Goal: Task Accomplishment & Management: Manage account settings

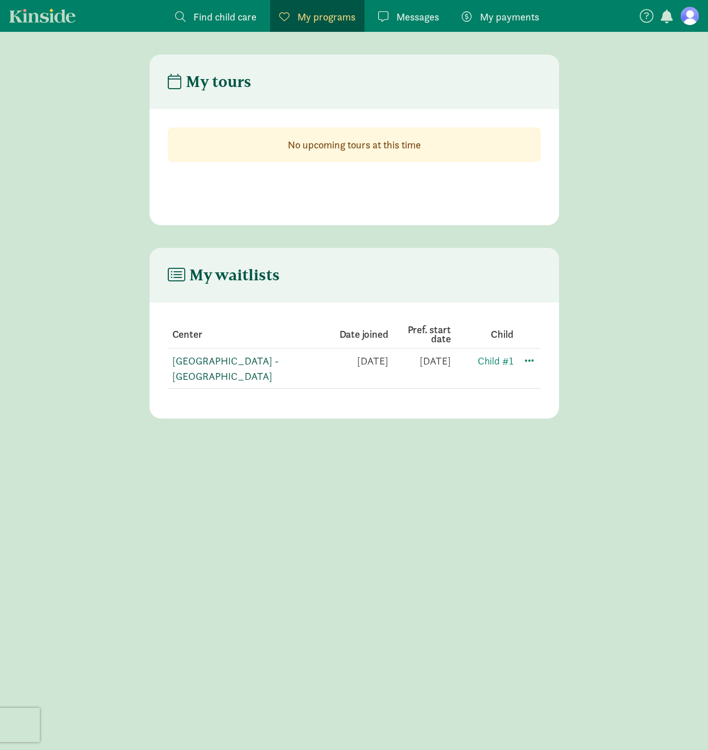
click at [250, 362] on link "[GEOGRAPHIC_DATA] - [GEOGRAPHIC_DATA]" at bounding box center [225, 368] width 106 height 28
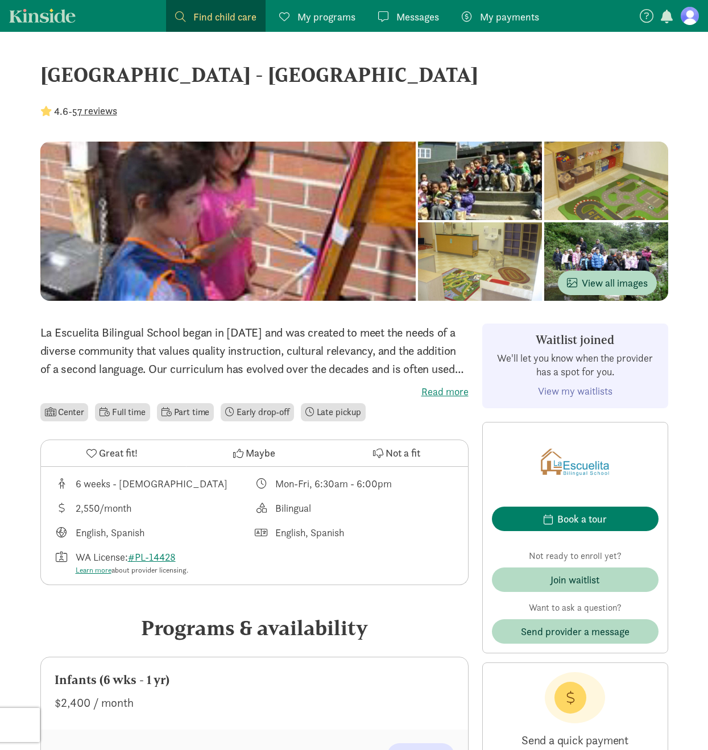
click at [683, 16] on figure at bounding box center [690, 16] width 18 height 18
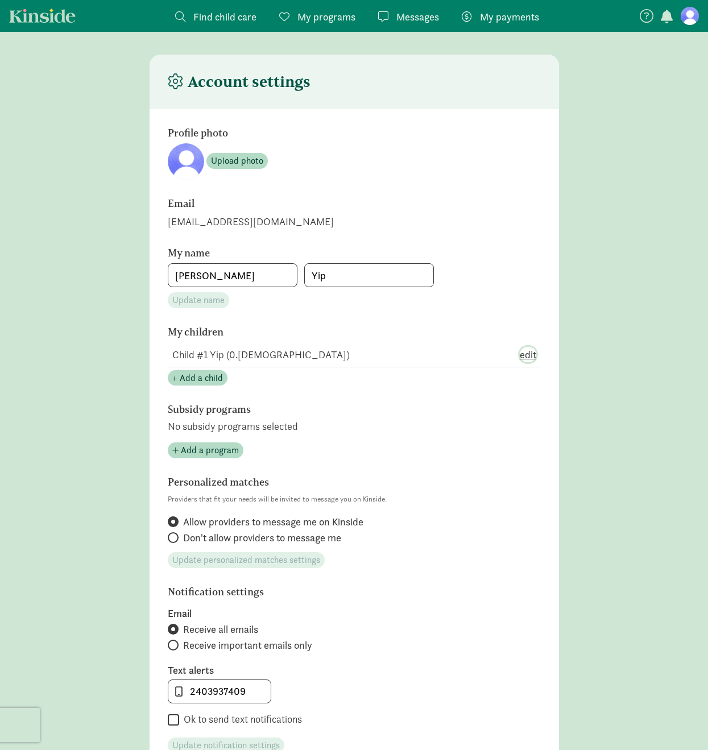
click at [531, 355] on span "edit" at bounding box center [528, 354] width 16 height 15
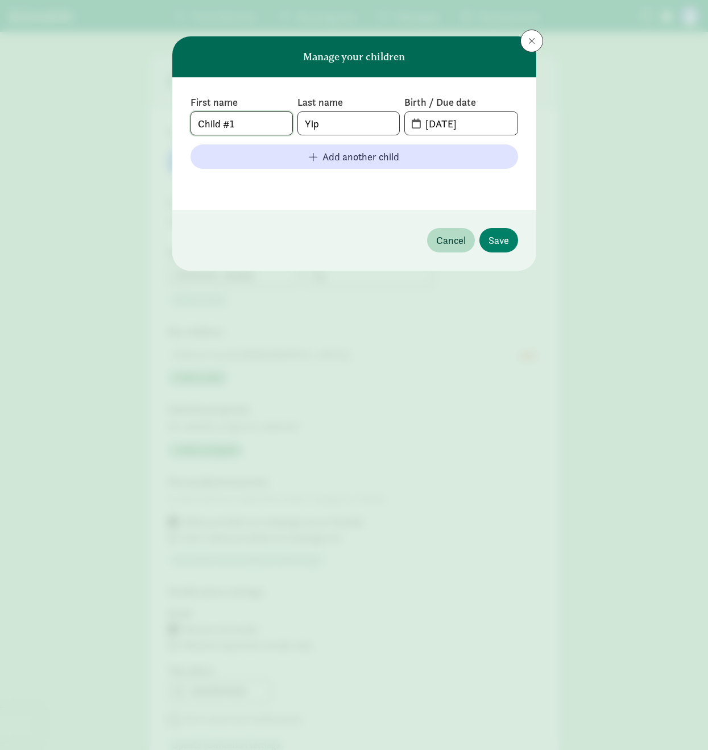
drag, startPoint x: 251, startPoint y: 126, endPoint x: 190, endPoint y: 125, distance: 60.9
click at [191, 125] on span "Child #1" at bounding box center [242, 123] width 102 height 24
type input "Madeleine"
click at [432, 121] on input "08-01-2025" at bounding box center [468, 123] width 98 height 23
type input "07-21-2025"
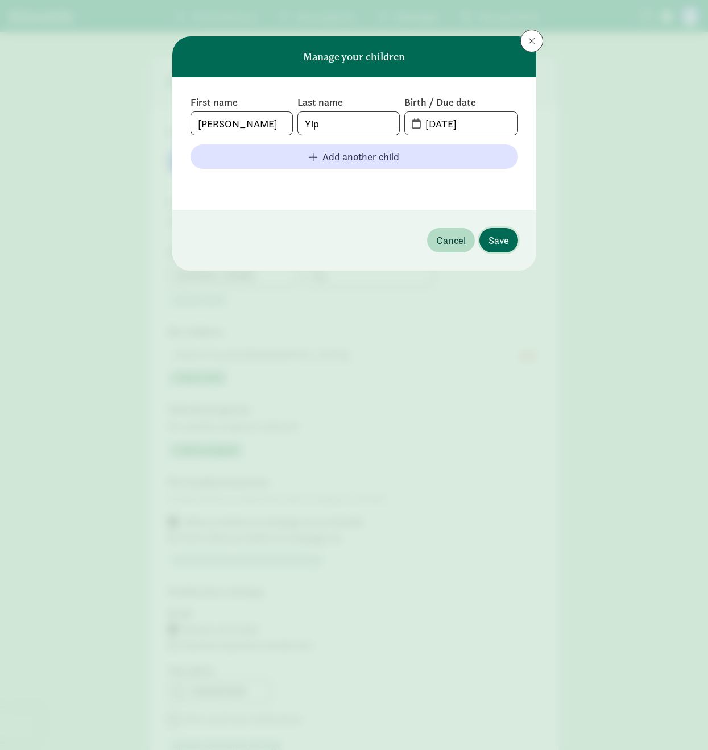
click at [500, 235] on span "Save" at bounding box center [499, 240] width 20 height 15
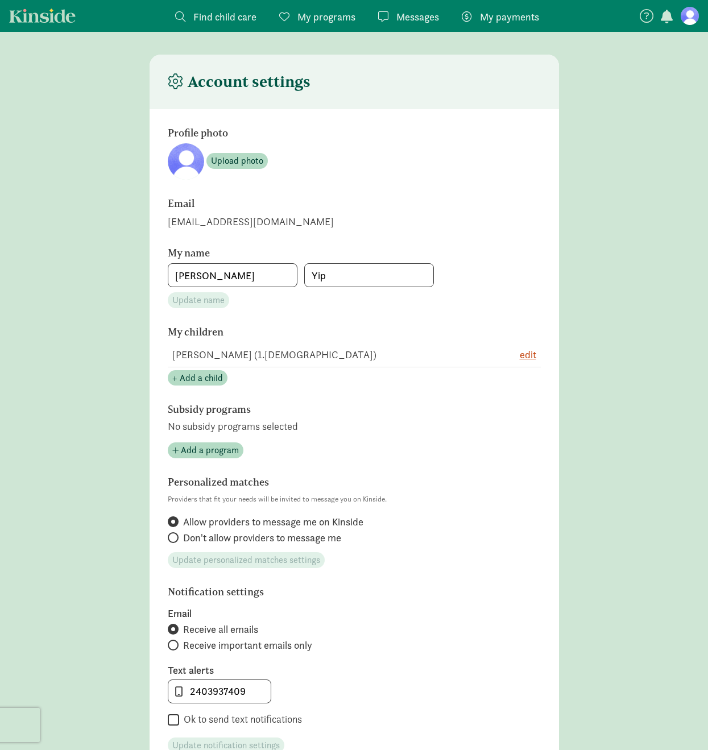
click at [47, 13] on link "Kinside" at bounding box center [42, 16] width 67 height 14
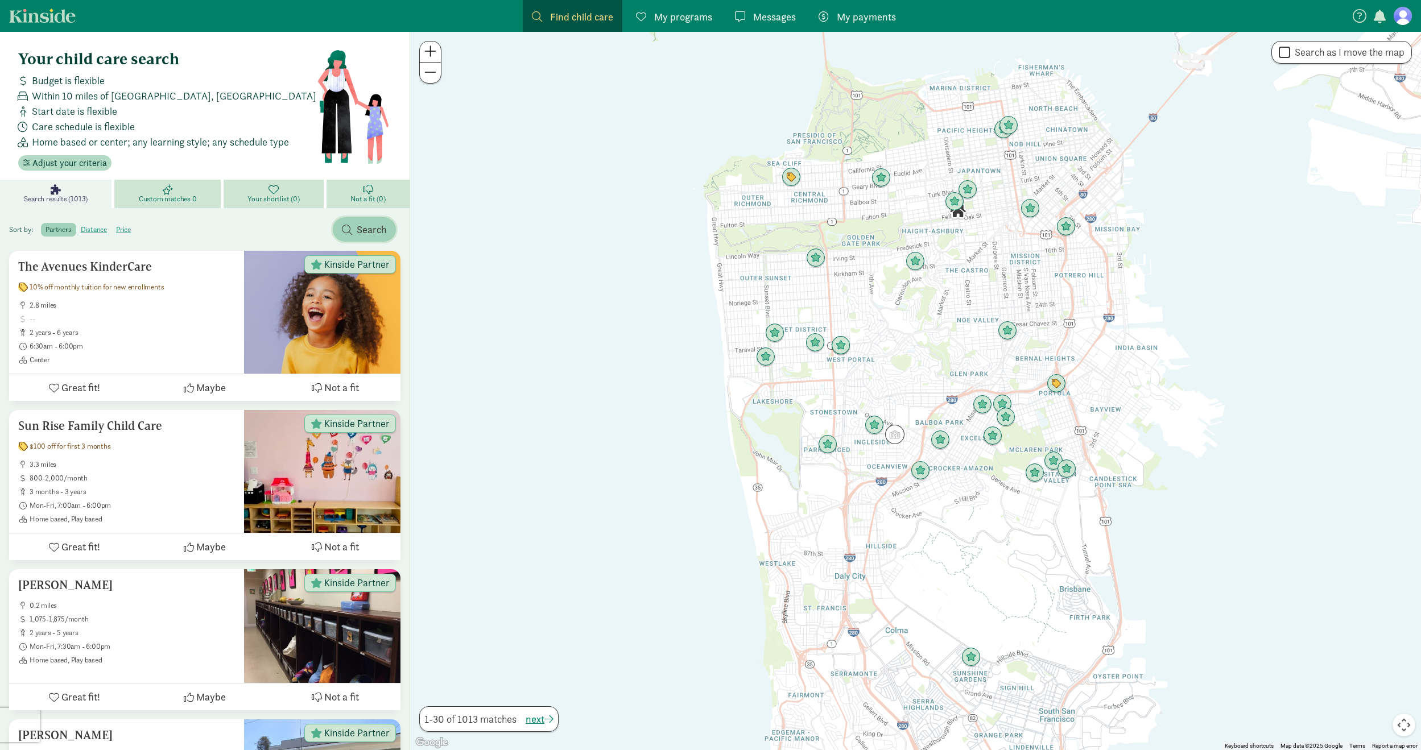
click at [341, 227] on button "Search" at bounding box center [364, 229] width 63 height 24
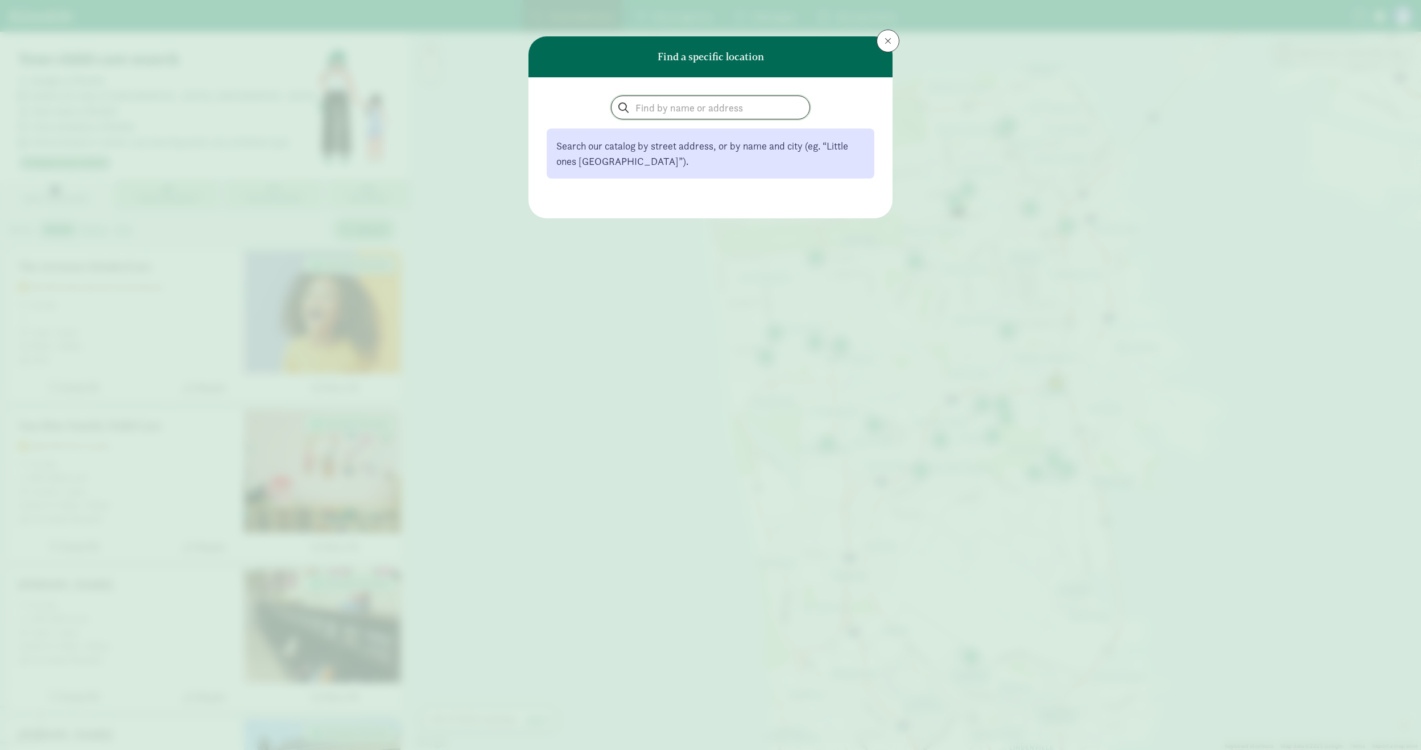
click at [688, 111] on input "search" at bounding box center [710, 107] width 198 height 23
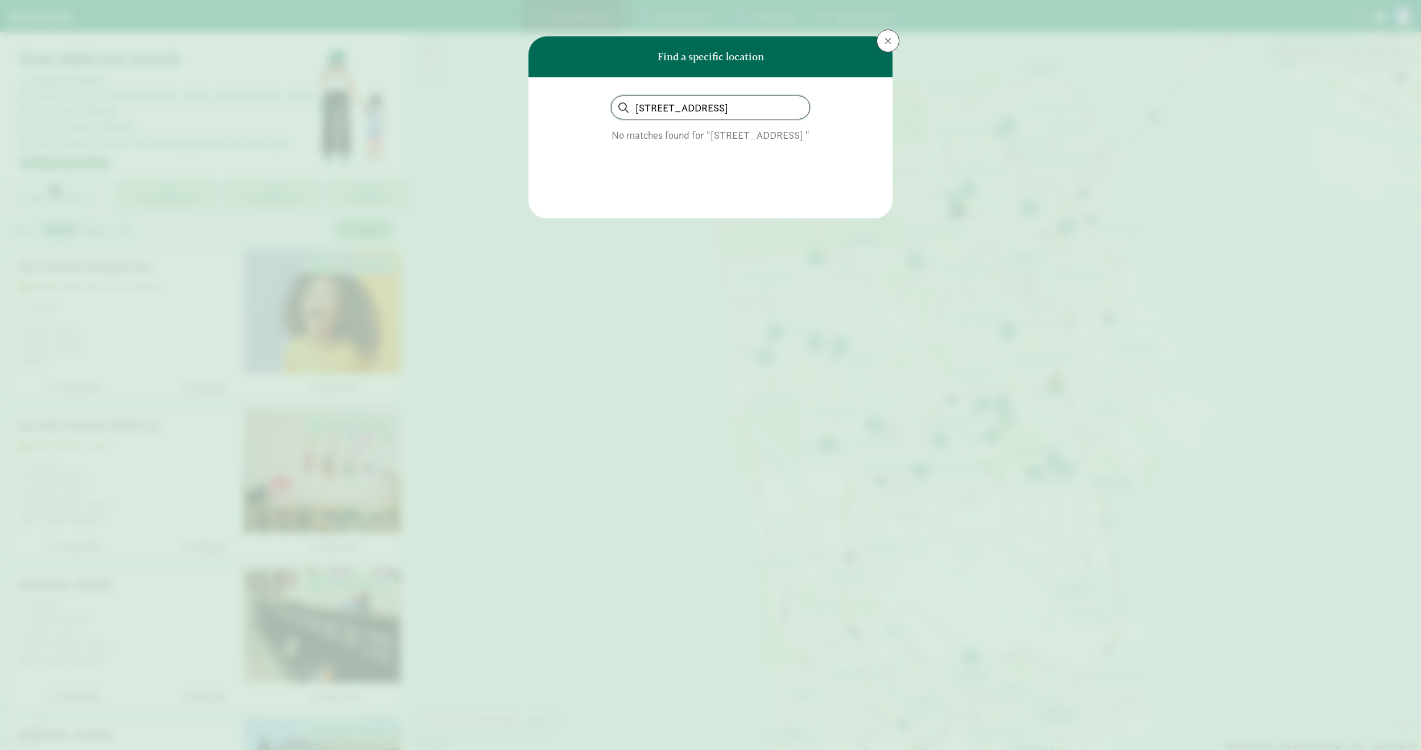
type input "4318 NE 87th street, Seattle WA 98115"
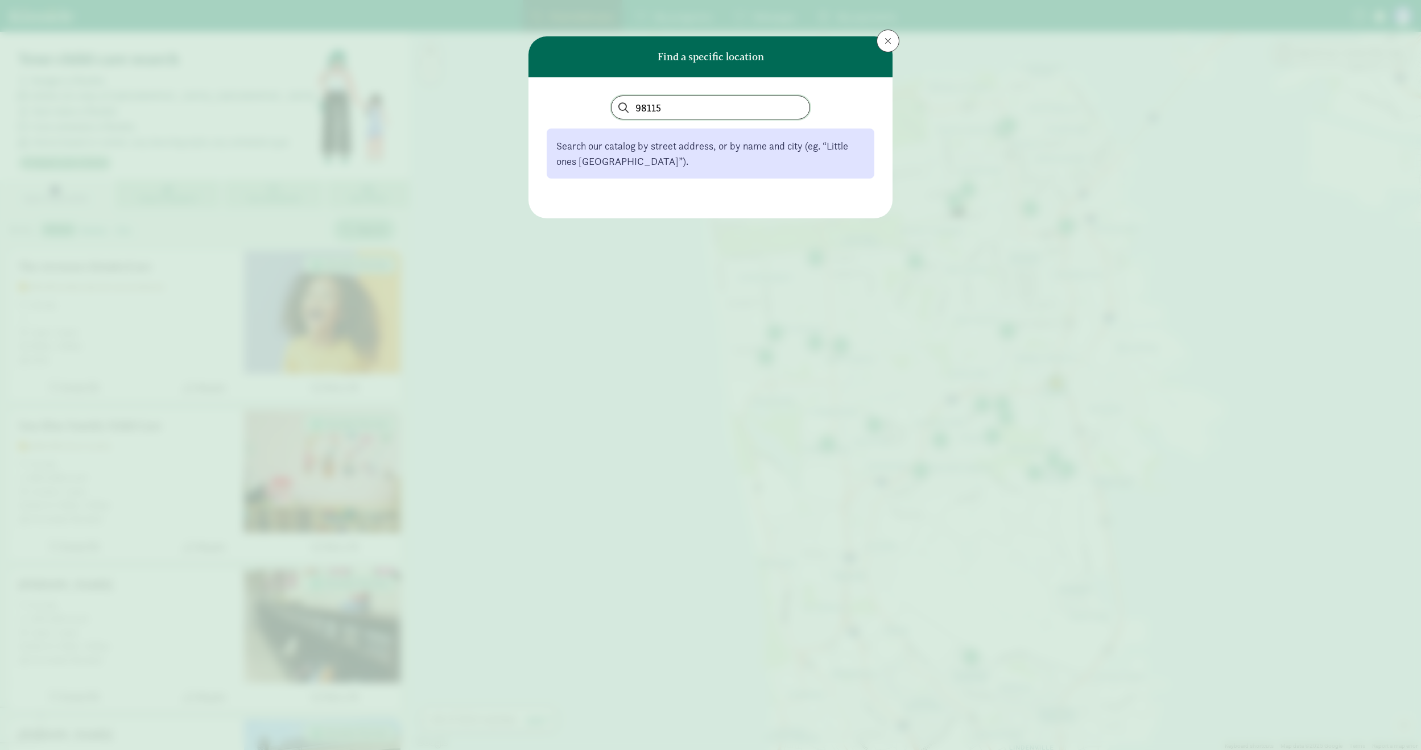
type input "98115"
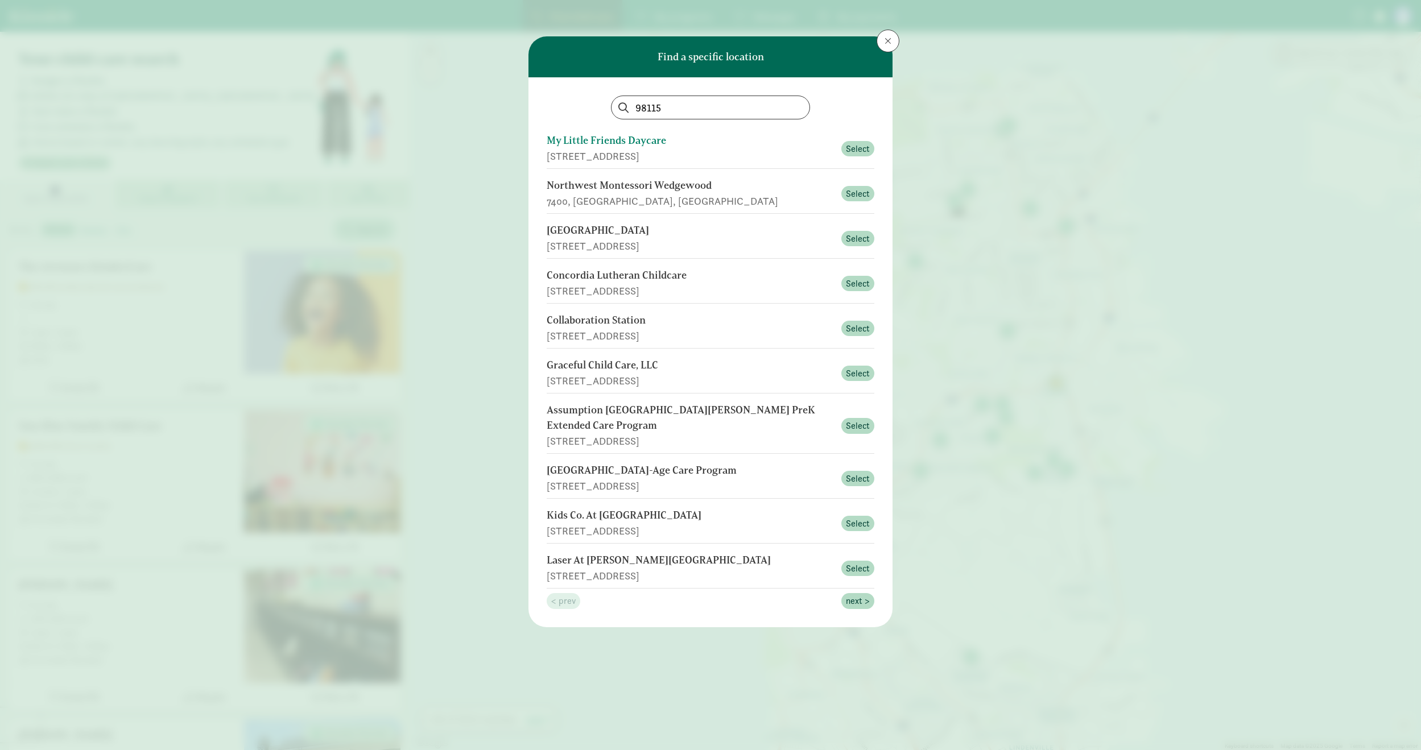
click at [624, 143] on div "My Little Friends Daycare" at bounding box center [691, 140] width 288 height 15
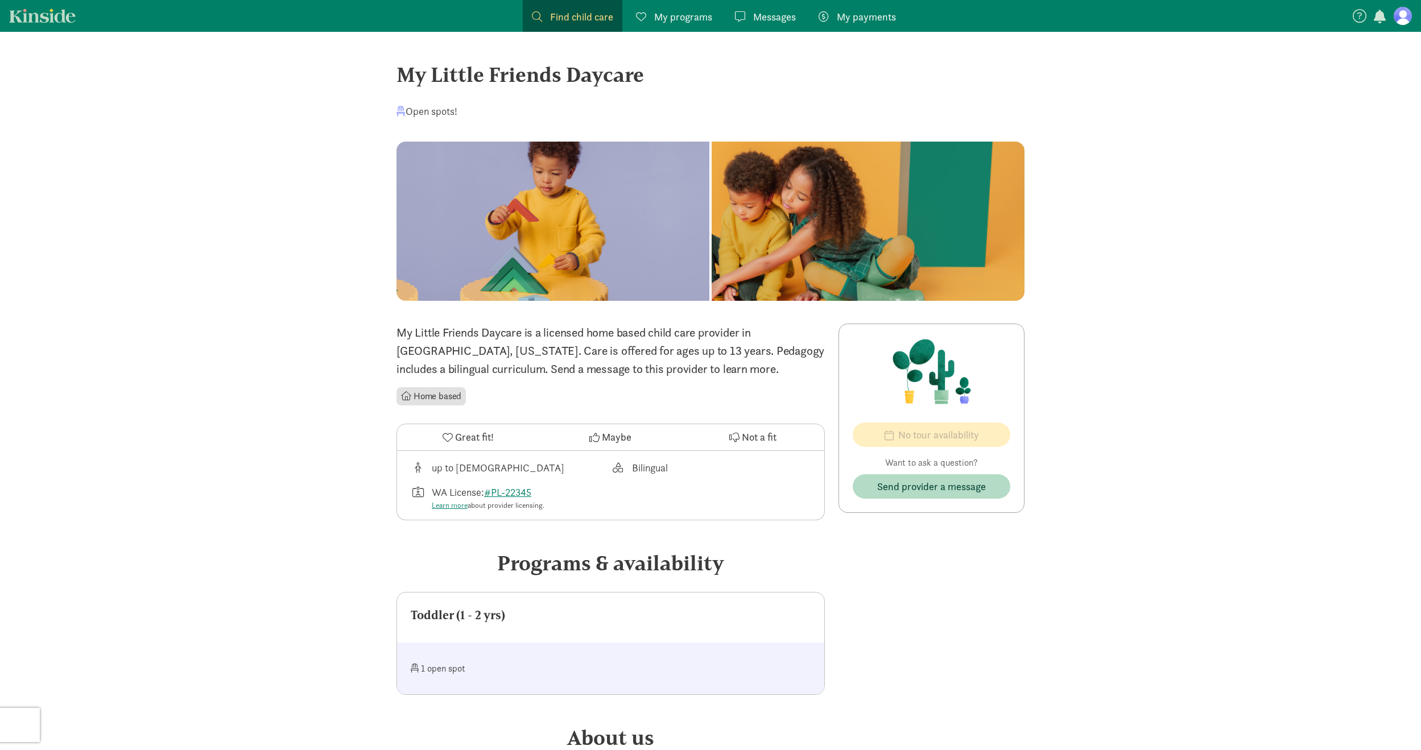
click at [66, 23] on nav "Find child care Find My programs Programs Messages Messages My payments Pay" at bounding box center [710, 16] width 1421 height 32
click at [63, 18] on link "Kinside" at bounding box center [42, 16] width 67 height 14
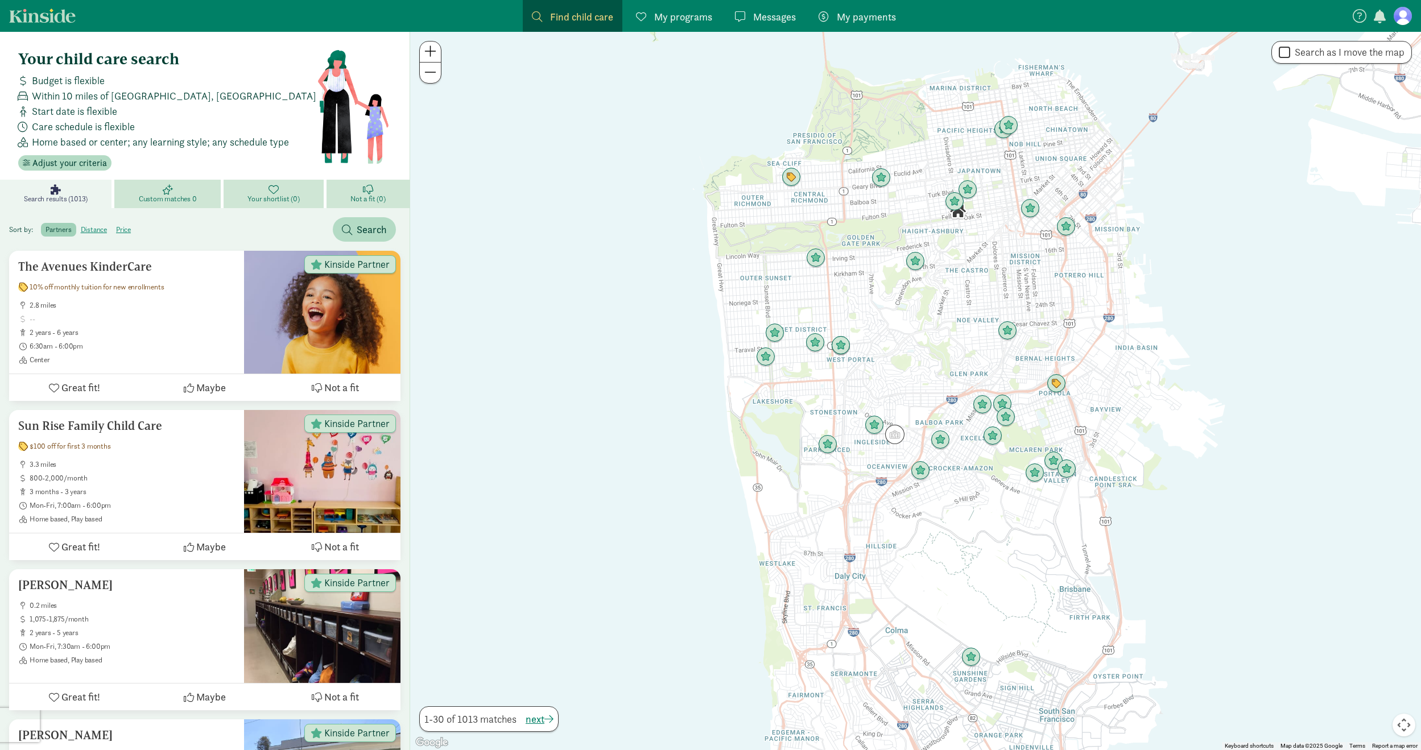
click at [1402, 16] on figure at bounding box center [1402, 16] width 18 height 18
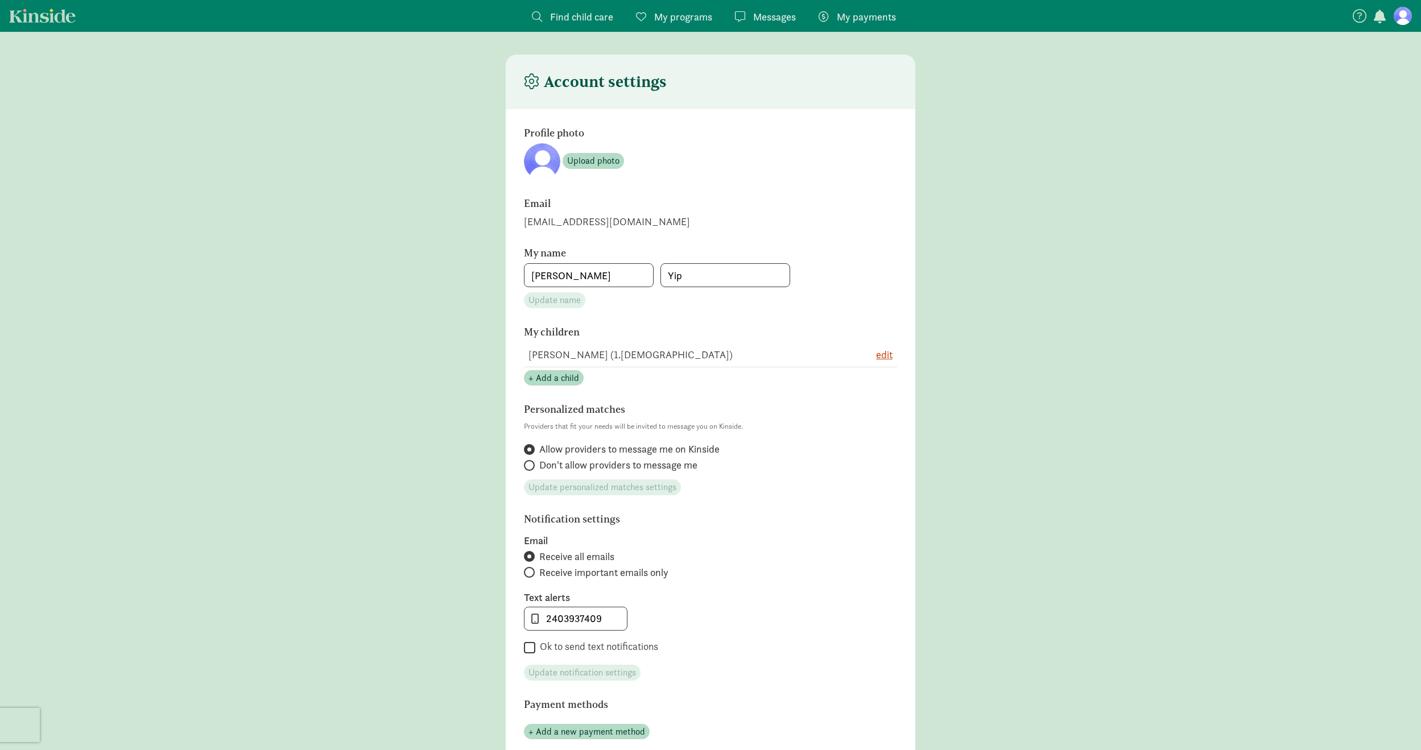
scroll to position [176, 0]
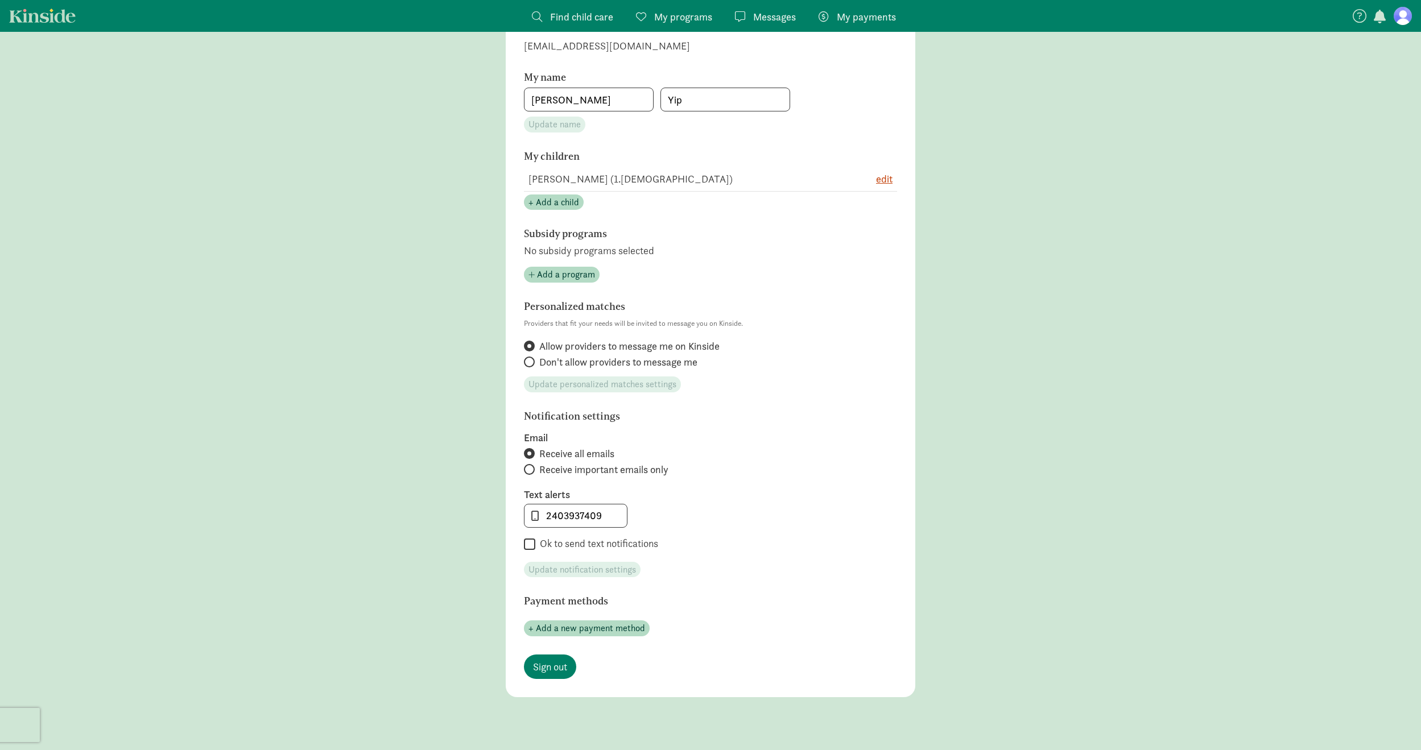
click at [42, 12] on link "Kinside" at bounding box center [42, 16] width 67 height 14
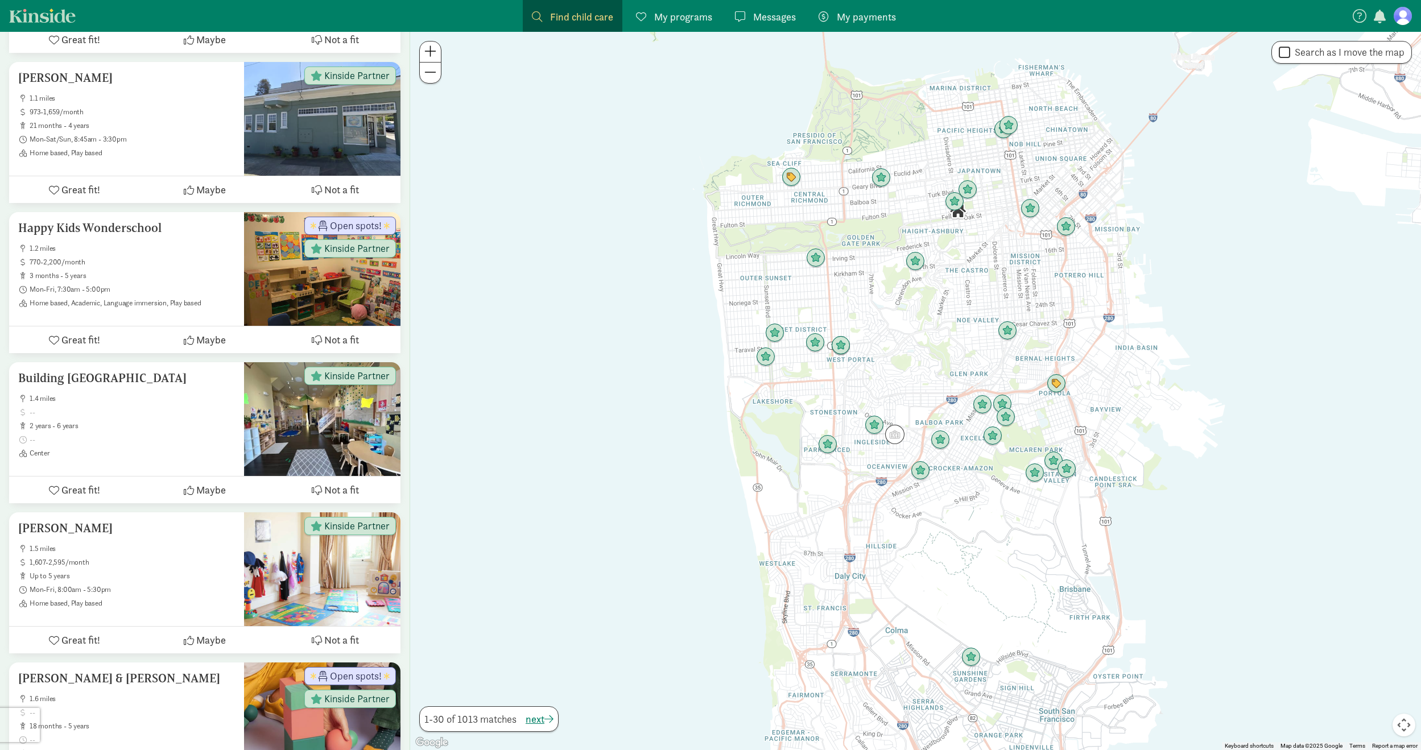
scroll to position [686, 0]
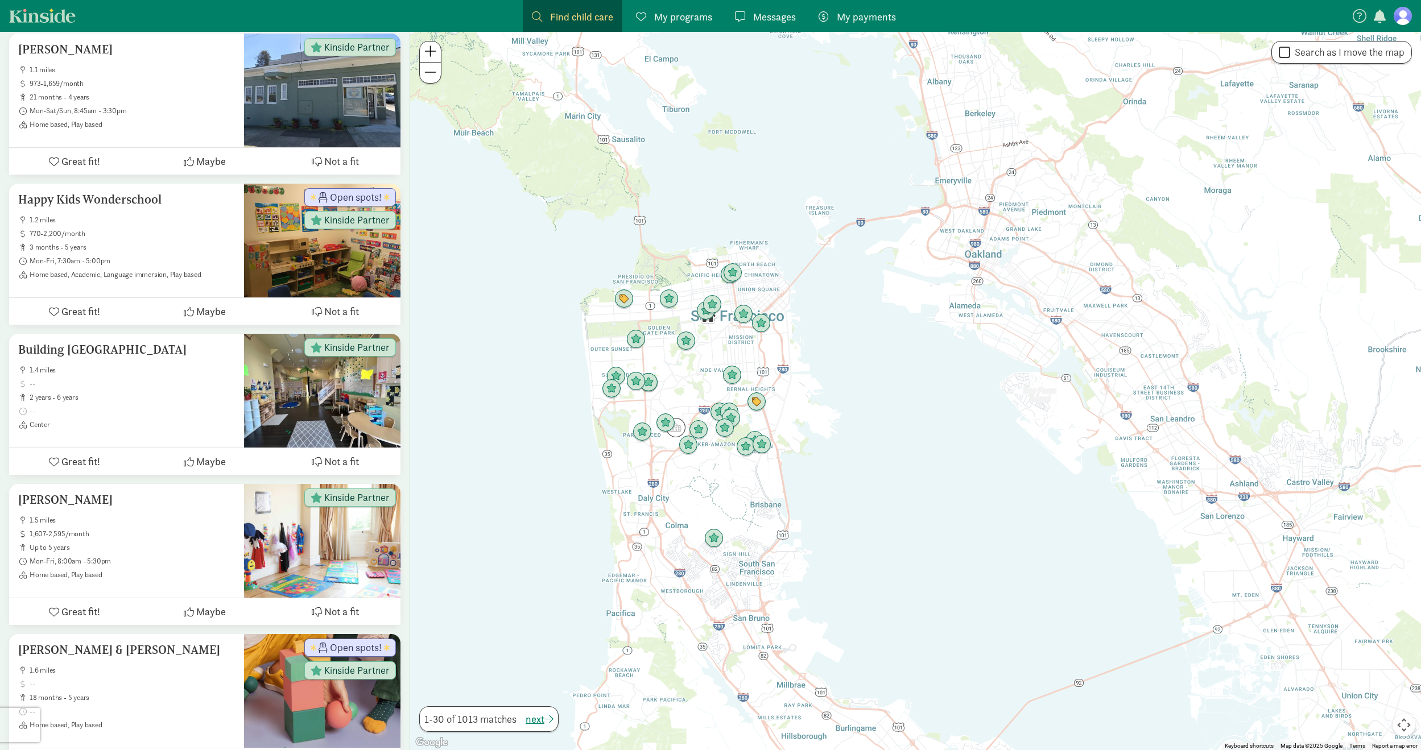
click at [686, 18] on span "My programs" at bounding box center [683, 16] width 58 height 15
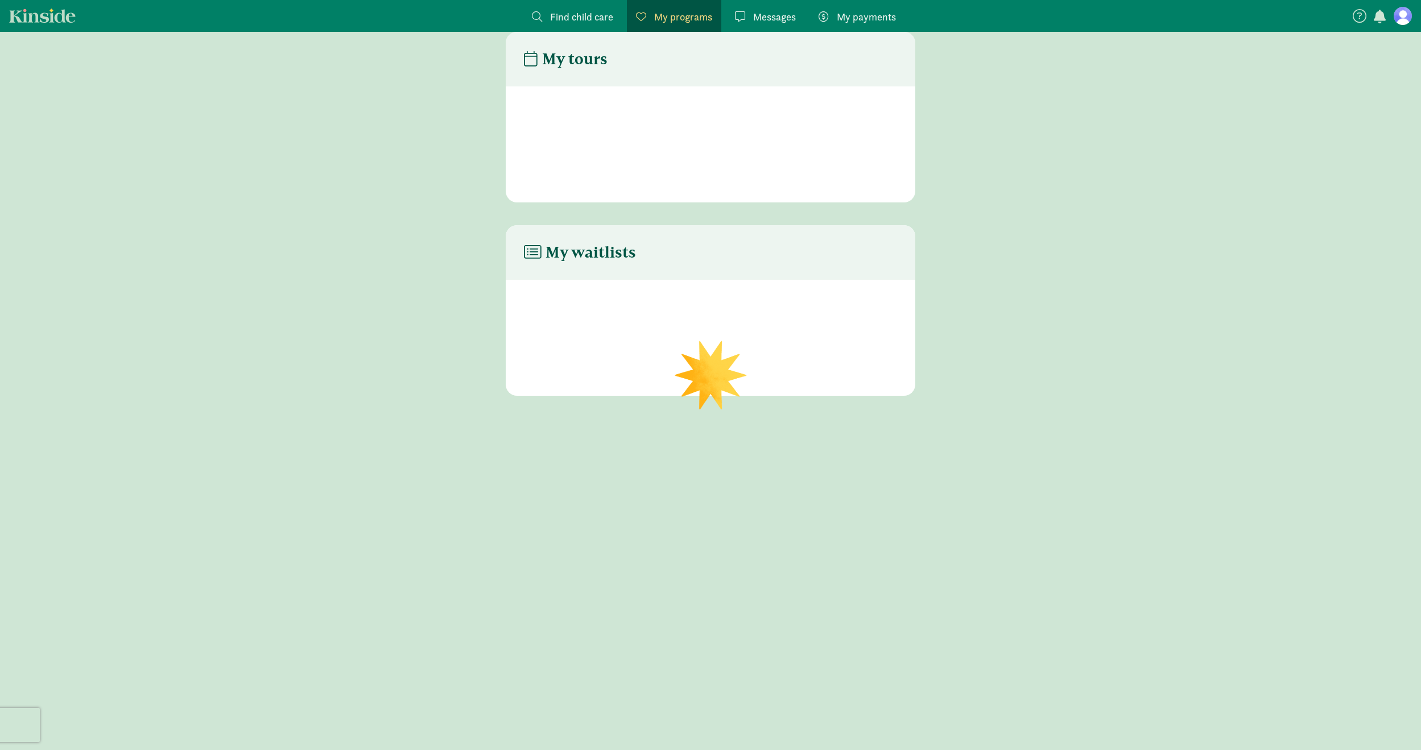
scroll to position [45, 0]
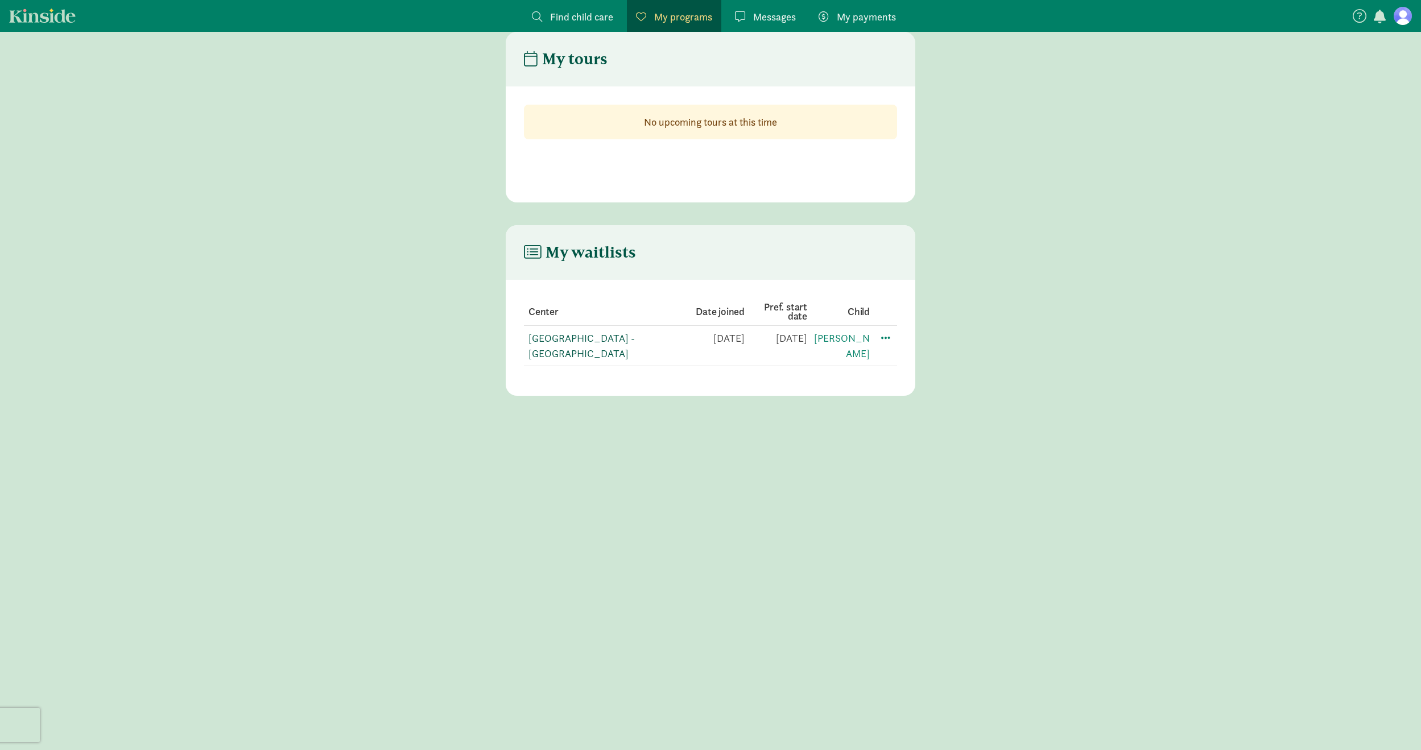
click at [629, 332] on link "[GEOGRAPHIC_DATA] - [GEOGRAPHIC_DATA]" at bounding box center [581, 346] width 106 height 28
